Goal: Task Accomplishment & Management: Manage account settings

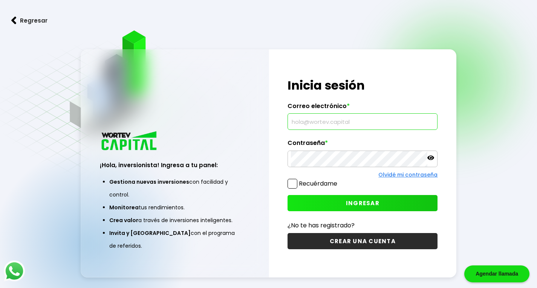
click at [319, 122] on input "text" at bounding box center [362, 122] width 143 height 16
type input "[EMAIL_ADDRESS][DOMAIN_NAME]"
click at [0, 276] on div "Regresar ¡Hola, inversionista! Ingresa a tu panel: Gestiona nuevas inversiones …" at bounding box center [268, 163] width 537 height 326
click at [257, 152] on div "¡Hola, inversionista! Ingresa a tu panel: Gestiona nuevas inversiones con facil…" at bounding box center [269, 163] width 376 height 228
click at [433, 160] on icon at bounding box center [430, 158] width 7 height 5
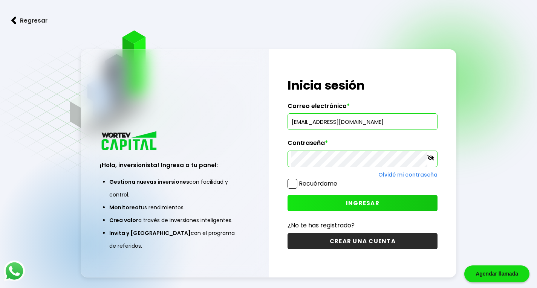
click at [355, 203] on span "INGRESAR" at bounding box center [363, 203] width 34 height 8
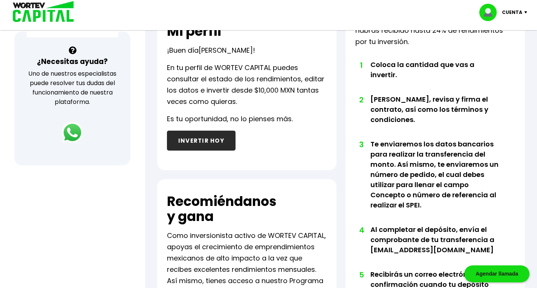
scroll to position [34, 0]
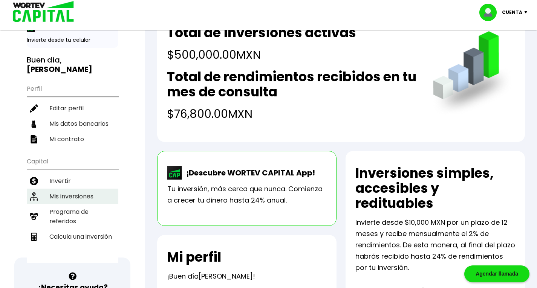
click at [78, 189] on li "Mis inversiones" at bounding box center [73, 196] width 92 height 15
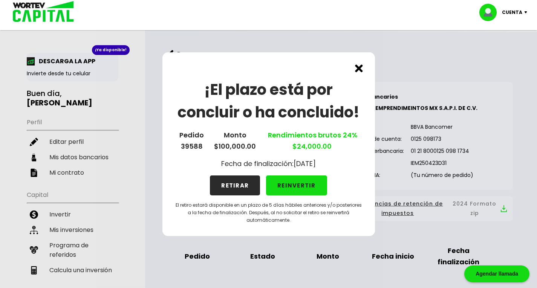
click at [306, 190] on button "REINVERTIR" at bounding box center [296, 186] width 61 height 20
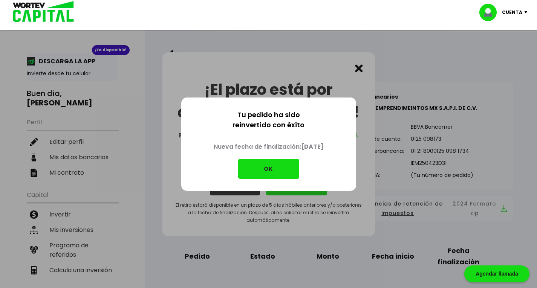
click at [277, 170] on button "OK" at bounding box center [268, 169] width 61 height 20
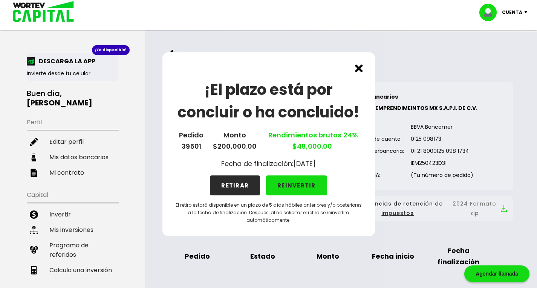
click at [358, 68] on img at bounding box center [359, 68] width 8 height 8
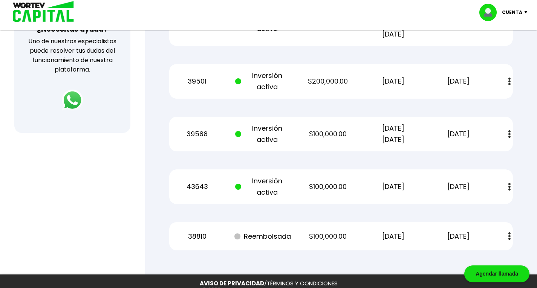
scroll to position [224, 0]
